Goal: Ask a question: Seek information or help from site administrators or community

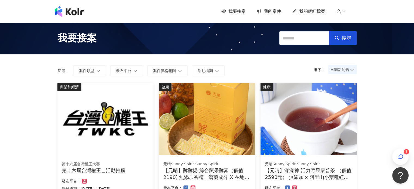
click at [399, 154] on icon "button" at bounding box center [400, 156] width 5 height 5
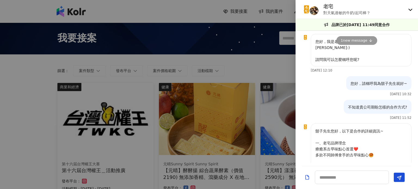
click at [410, 8] on icon at bounding box center [410, 9] width 4 height 4
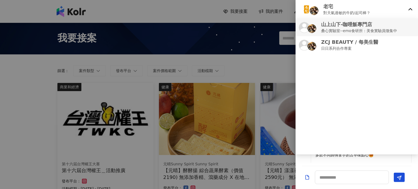
click at [375, 28] on p "桑心實驗室--emo食研所：美食實驗員徵集中" at bounding box center [359, 31] width 76 height 6
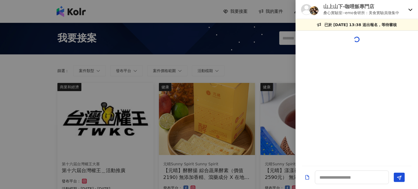
scroll to position [69, 0]
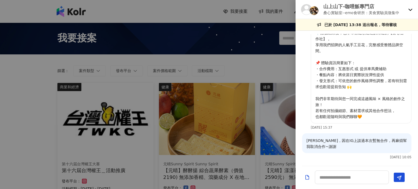
click at [409, 9] on icon at bounding box center [410, 9] width 4 height 4
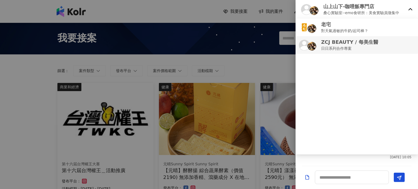
click at [352, 44] on p "ZCJ BEAUTY / 每美生醫" at bounding box center [349, 42] width 57 height 7
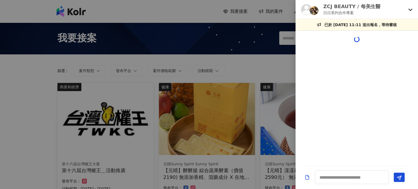
scroll to position [0, 0]
click at [409, 10] on icon at bounding box center [410, 10] width 4 height 2
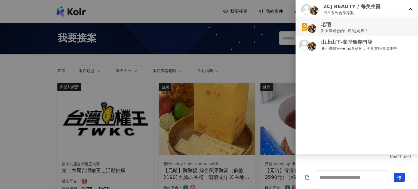
click at [355, 30] on p "對天氣過敏的牛奶/起司棒？" at bounding box center [344, 31] width 47 height 6
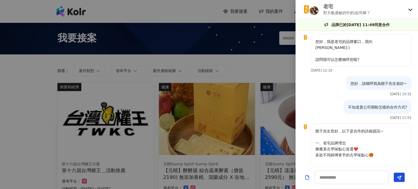
scroll to position [497, 0]
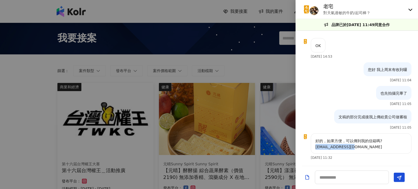
drag, startPoint x: 354, startPoint y: 146, endPoint x: 313, endPoint y: 146, distance: 41.1
click at [313, 146] on div "好的，如果方便，可以傳到我的信箱嗎? [EMAIL_ADDRESS][DOMAIN_NAME]" at bounding box center [361, 143] width 101 height 20
click at [343, 182] on textarea at bounding box center [352, 178] width 74 height 14
type textarea "******"
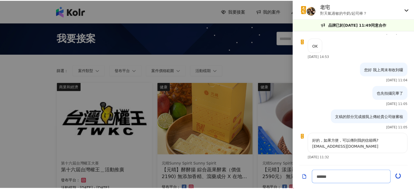
scroll to position [521, 0]
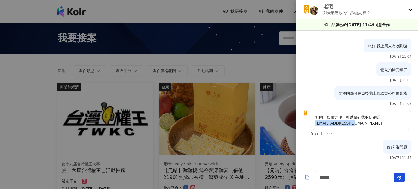
drag, startPoint x: 356, startPoint y: 121, endPoint x: 314, endPoint y: 121, distance: 41.6
click at [314, 121] on div "好的，如果方便，可以傳到我的信箱嗎? [EMAIL_ADDRESS][DOMAIN_NAME]" at bounding box center [361, 120] width 101 height 20
copy p "[EMAIL_ADDRESS][DOMAIN_NAME]"
click at [249, 50] on div at bounding box center [209, 94] width 418 height 189
